Goal: Information Seeking & Learning: Find specific fact

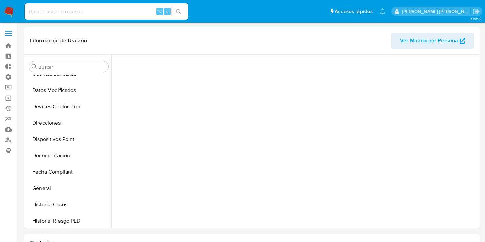
click at [70, 14] on input at bounding box center [106, 11] width 163 height 9
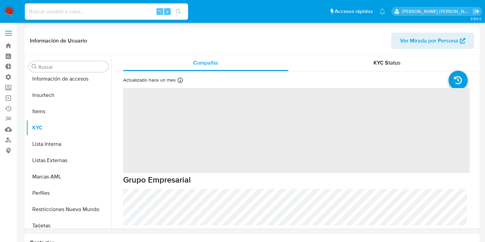
scroll to position [287, 0]
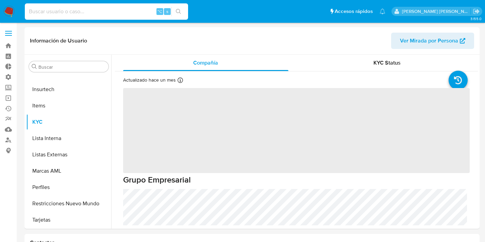
paste input "327661243"
type input "327661243"
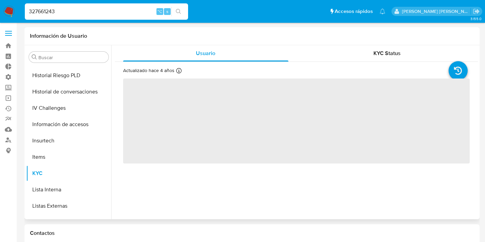
scroll to position [287, 0]
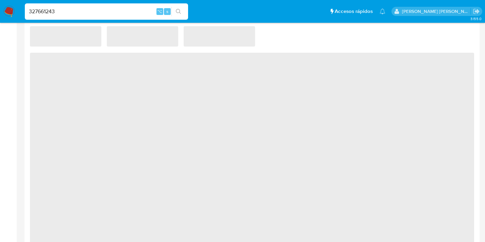
select select "10"
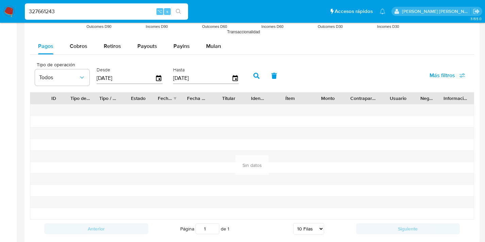
scroll to position [583, 0]
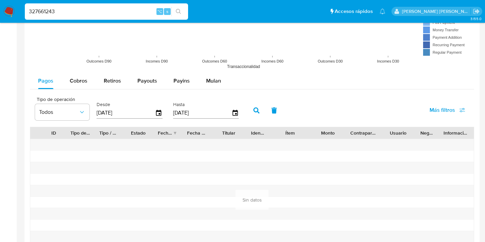
click at [436, 109] on span "Más filtros" at bounding box center [441, 110] width 25 height 16
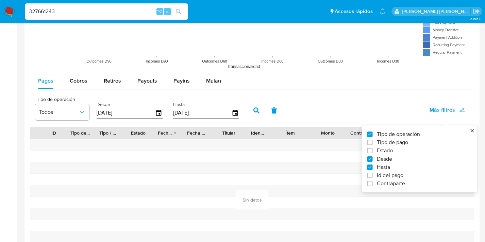
click at [390, 178] on span "Id del pago" at bounding box center [390, 175] width 27 height 7
click at [372, 178] on input "Id del pago" at bounding box center [369, 175] width 5 height 5
checkbox input "true"
click at [273, 120] on div at bounding box center [280, 112] width 67 height 16
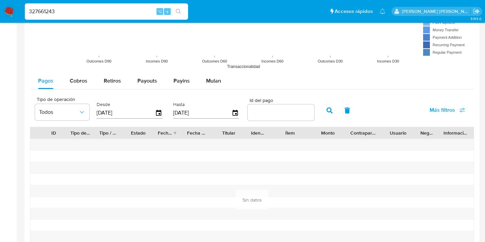
click at [275, 114] on input "number" at bounding box center [280, 112] width 67 height 9
paste input "3847979643"
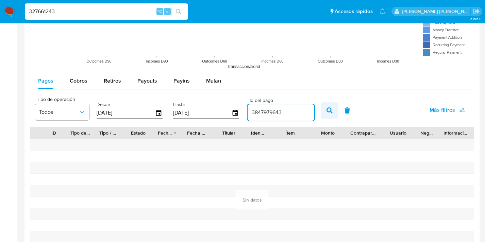
type input "3847979643"
click at [326, 107] on icon "button" at bounding box center [329, 110] width 6 height 6
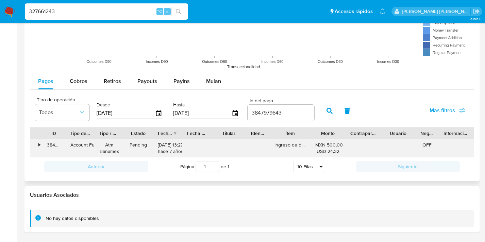
click at [38, 145] on div "•" at bounding box center [36, 148] width 12 height 18
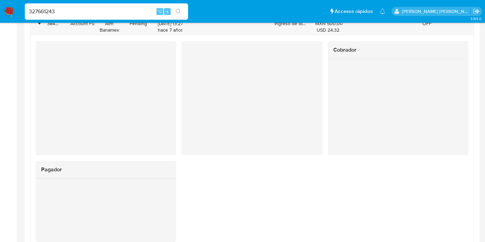
scroll to position [703, 0]
